Goal: Transaction & Acquisition: Purchase product/service

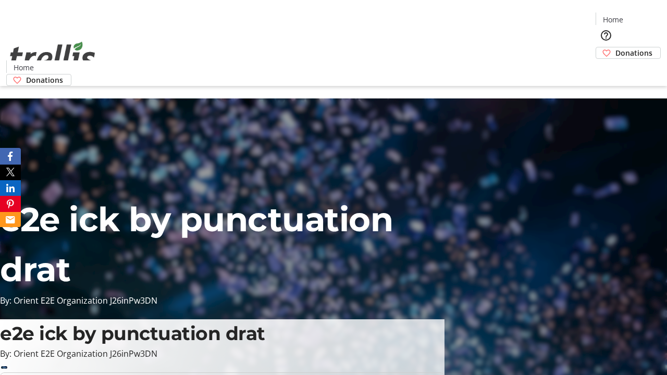
click at [615, 47] on span "Donations" at bounding box center [633, 52] width 37 height 11
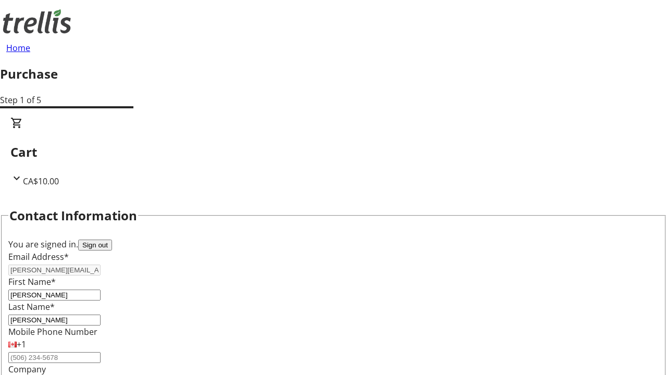
scroll to position [169, 0]
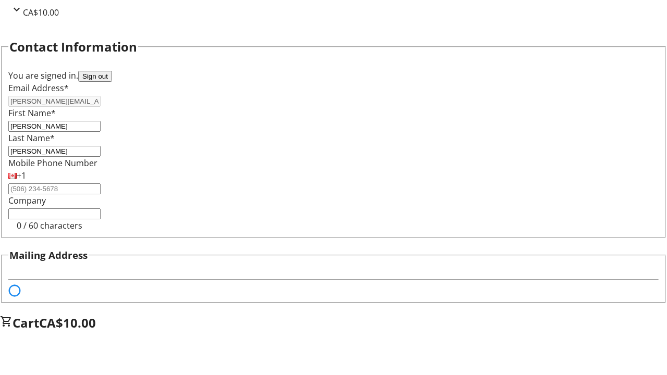
select select "BC"
select select "CA"
